Goal: Information Seeking & Learning: Learn about a topic

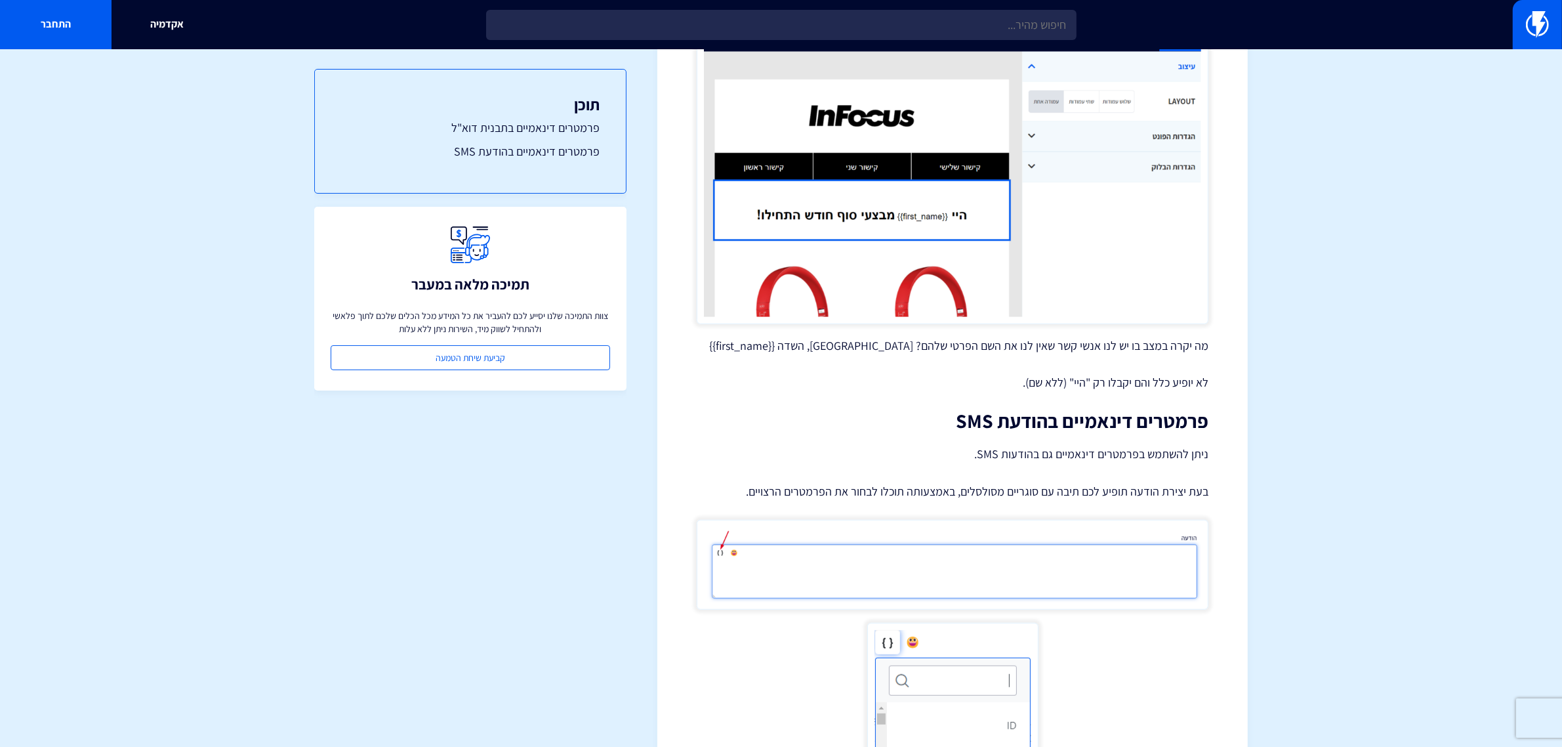
scroll to position [1403, 0]
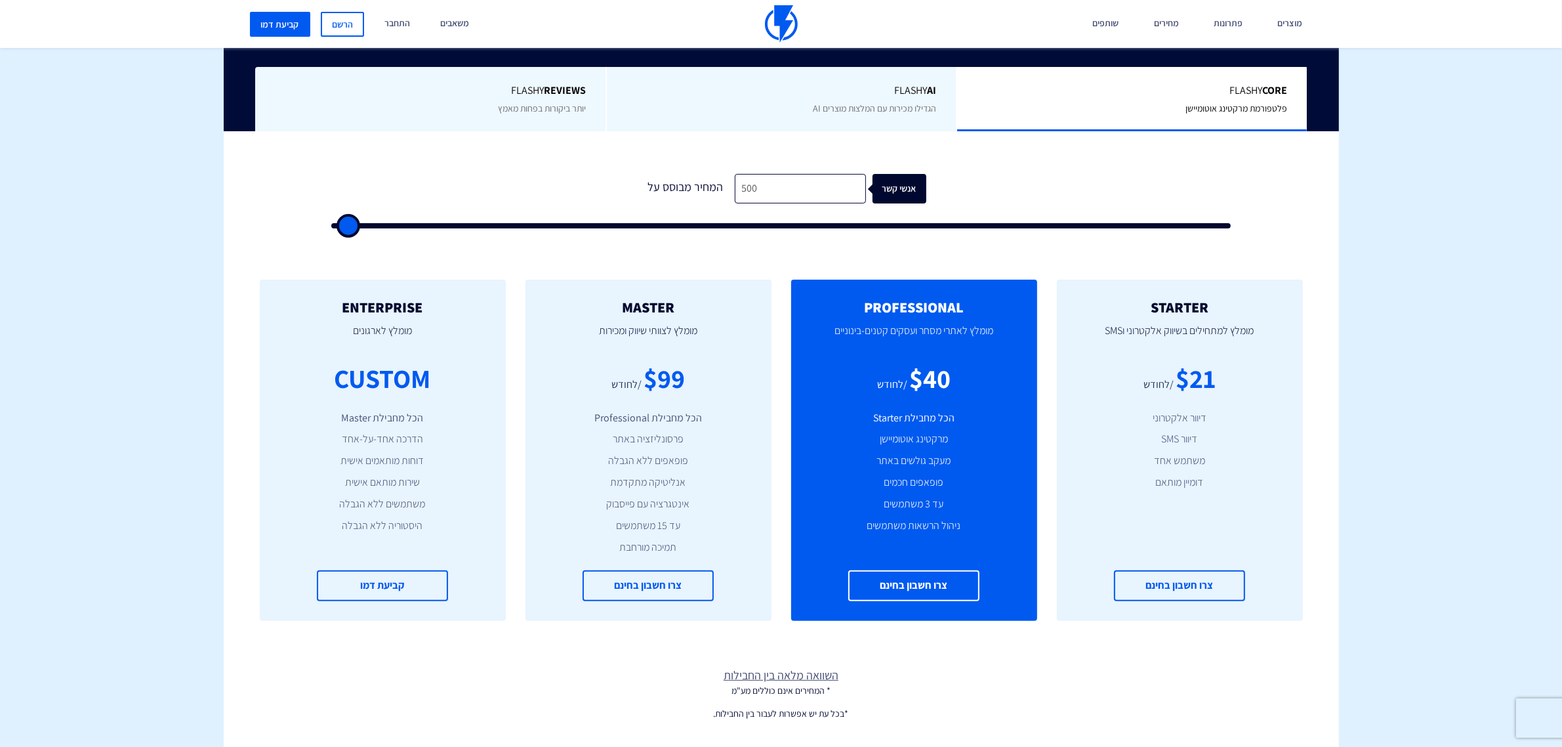
scroll to position [328, 0]
